Goal: Information Seeking & Learning: Check status

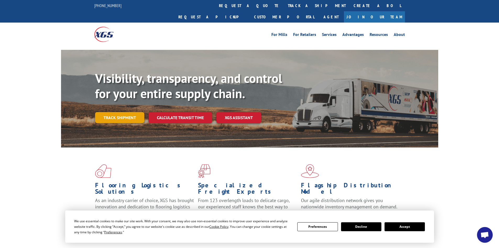
click at [99, 112] on link "Track shipment" at bounding box center [119, 117] width 49 height 11
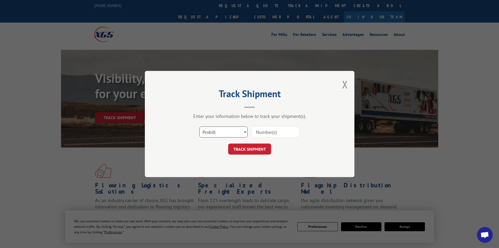
drag, startPoint x: 233, startPoint y: 134, endPoint x: 246, endPoint y: 131, distance: 13.4
click at [233, 134] on select "Select category... Probill BOL PO" at bounding box center [223, 131] width 48 height 11
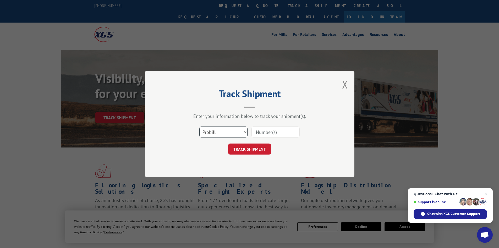
select select "bol"
click at [199, 126] on select "Select category... Probill BOL PO" at bounding box center [223, 131] width 48 height 11
click at [268, 131] on input at bounding box center [276, 131] width 48 height 11
paste input "2875285"
type input "2875285"
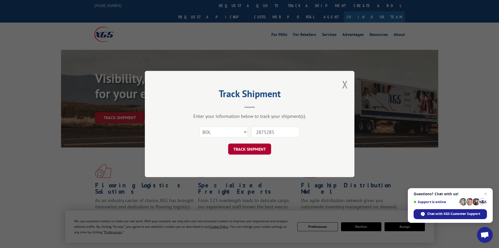
click at [247, 148] on button "TRACK SHIPMENT" at bounding box center [249, 148] width 43 height 11
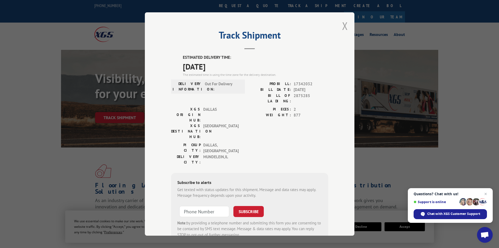
click at [342, 26] on button "Close modal" at bounding box center [345, 26] width 6 height 14
